Goal: Transaction & Acquisition: Purchase product/service

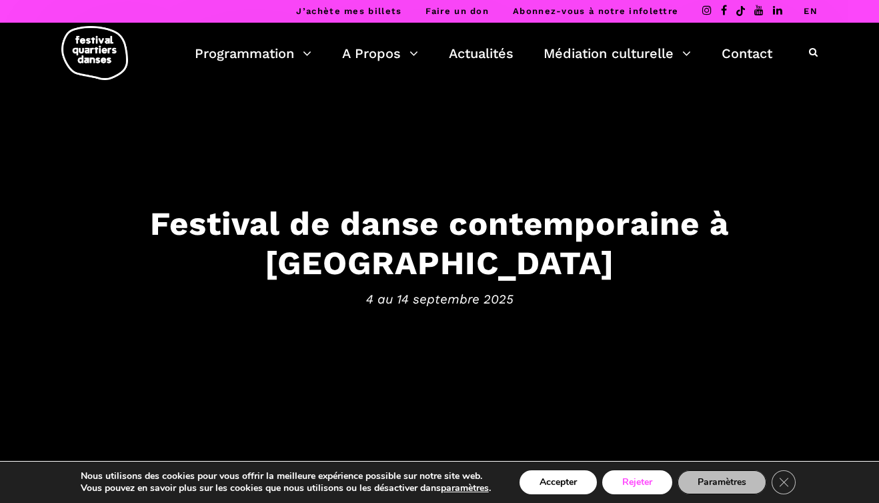
click at [632, 479] on button "Rejeter" at bounding box center [637, 482] width 70 height 24
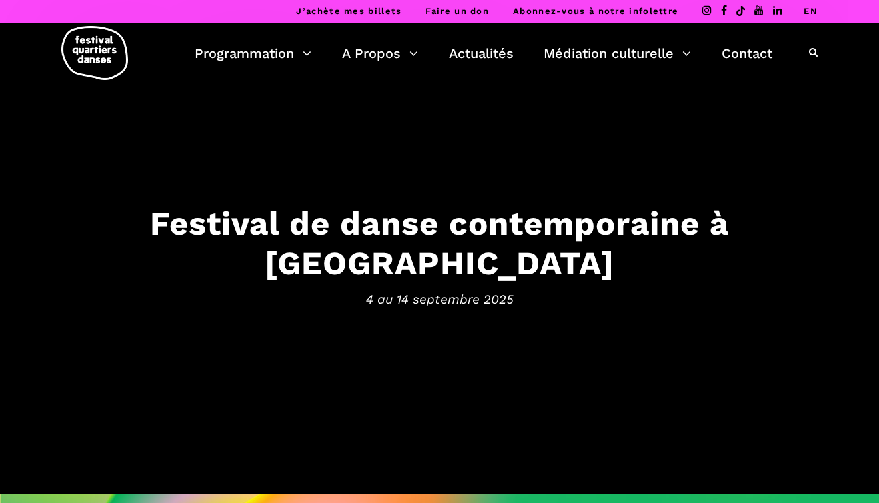
click at [810, 13] on link "EN" at bounding box center [810, 11] width 14 height 10
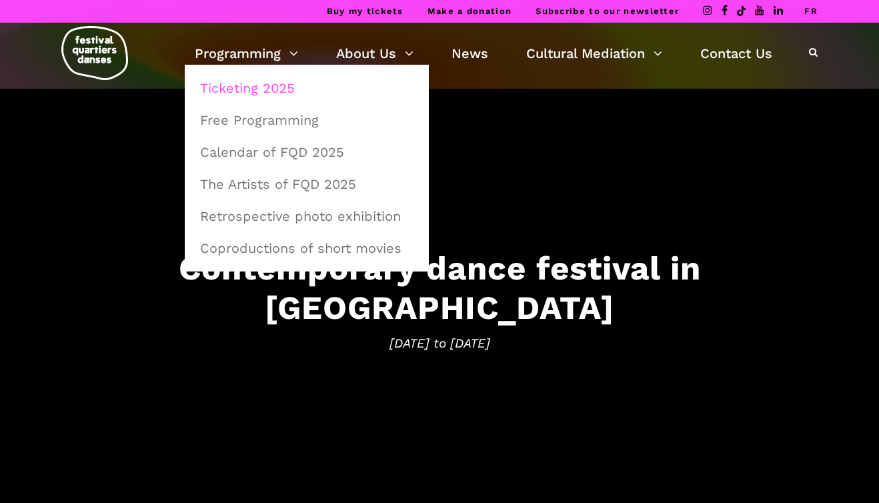
click at [229, 89] on link "Ticketing 2025" at bounding box center [306, 88] width 229 height 31
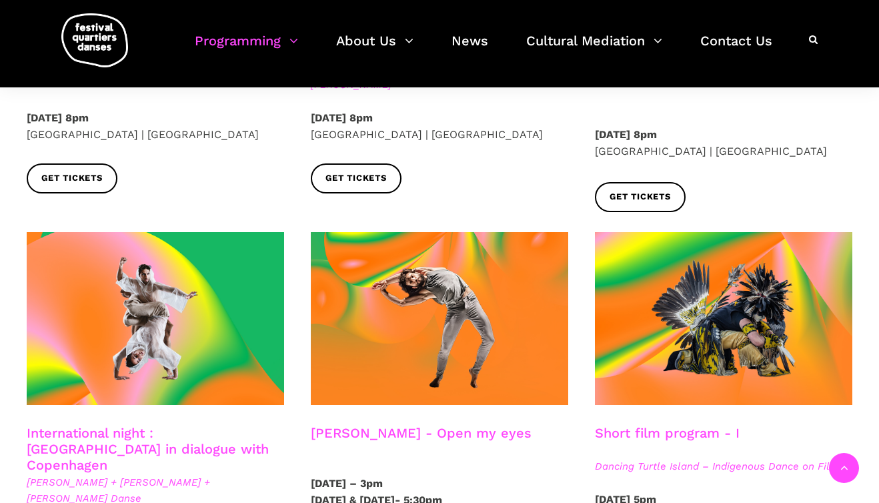
scroll to position [589, 0]
